Goal: Go to known website: Access a specific website the user already knows

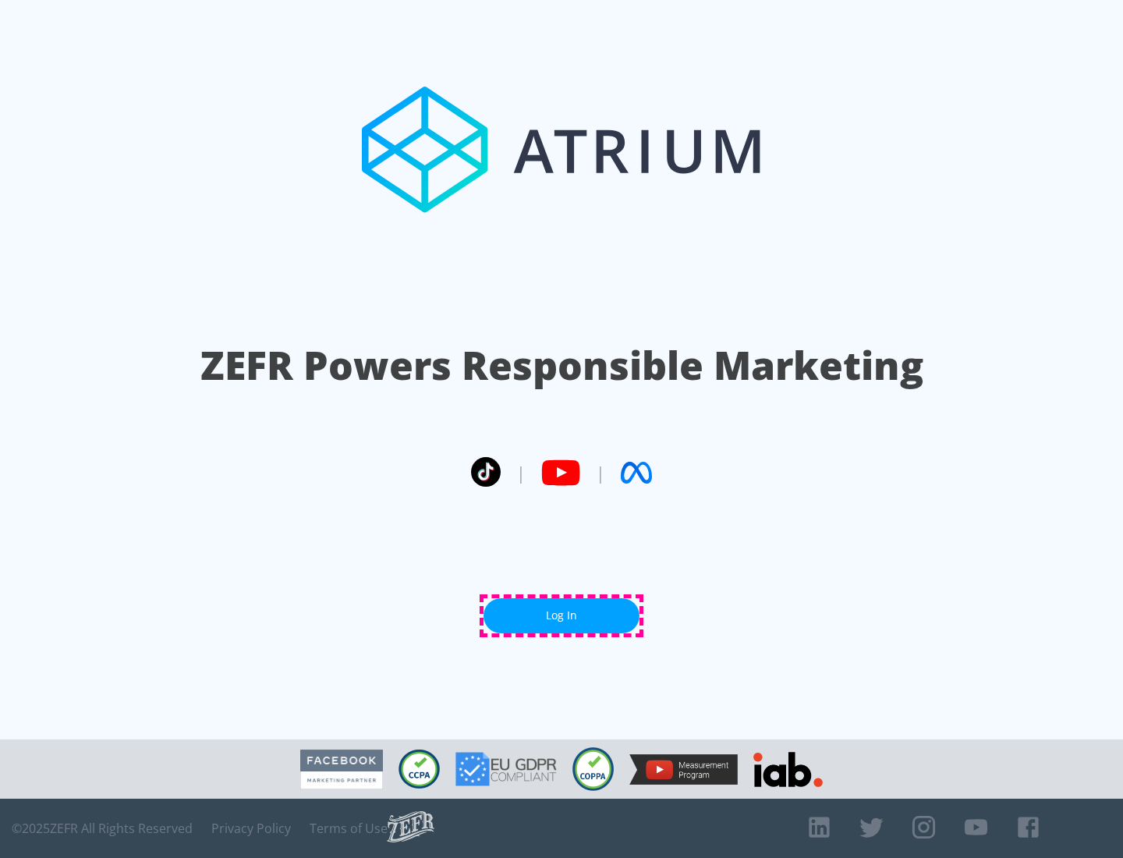
click at [562, 616] on link "Log In" at bounding box center [562, 615] width 156 height 35
